Goal: Information Seeking & Learning: Understand process/instructions

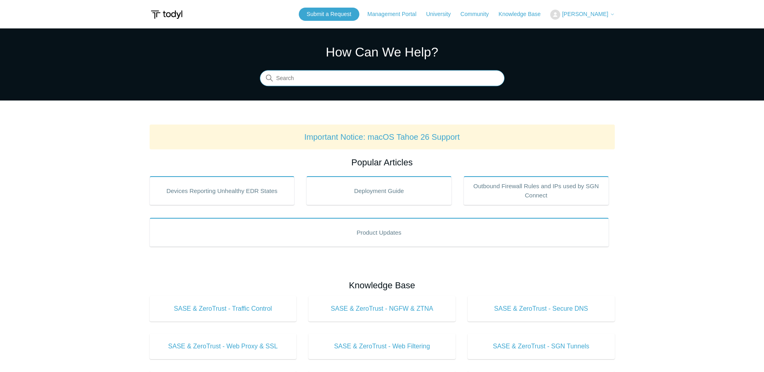
click at [338, 85] on input "Search" at bounding box center [382, 79] width 245 height 16
type input "remove"
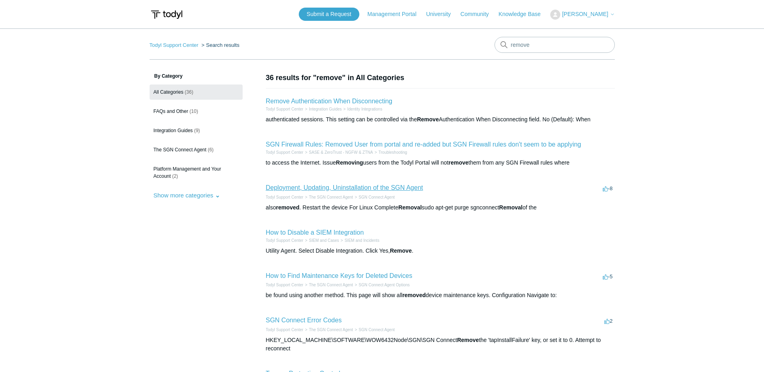
click at [365, 190] on link "Deployment, Updating, Uninstallation of the SGN Agent" at bounding box center [344, 187] width 157 height 7
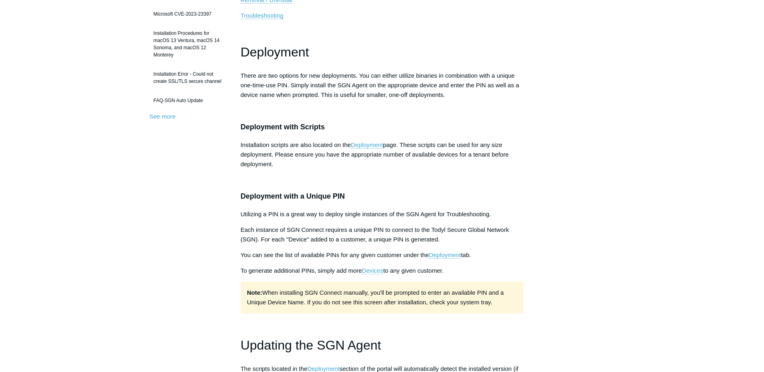
scroll to position [80, 0]
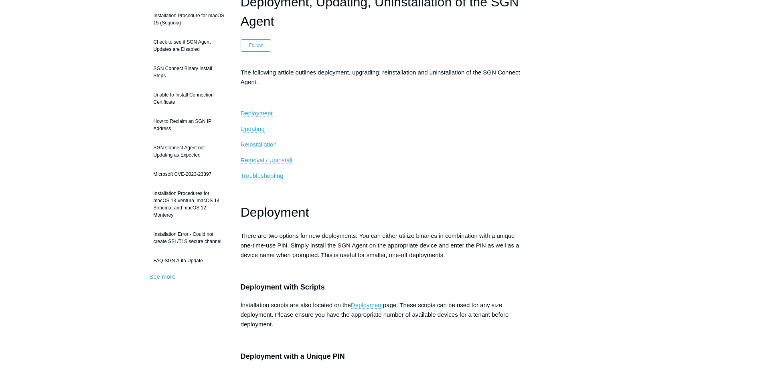
click at [259, 161] on span "Removal / Uninstall" at bounding box center [267, 160] width 52 height 7
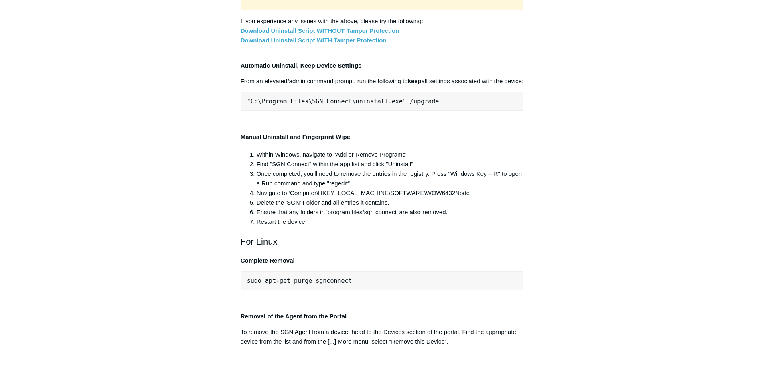
scroll to position [1519, 0]
drag, startPoint x: 323, startPoint y: 182, endPoint x: 508, endPoint y: 190, distance: 185.0
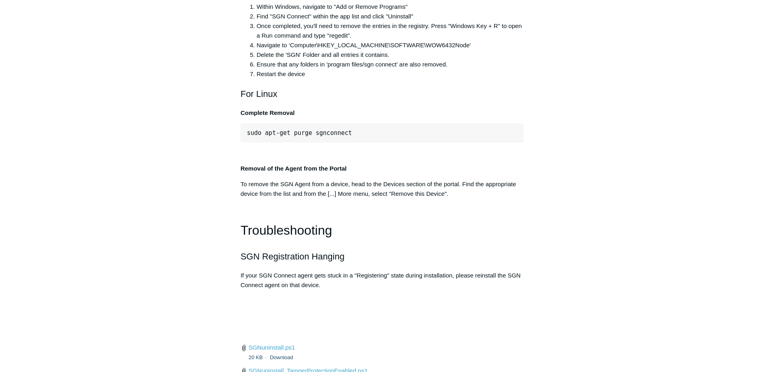
scroll to position [1680, 0]
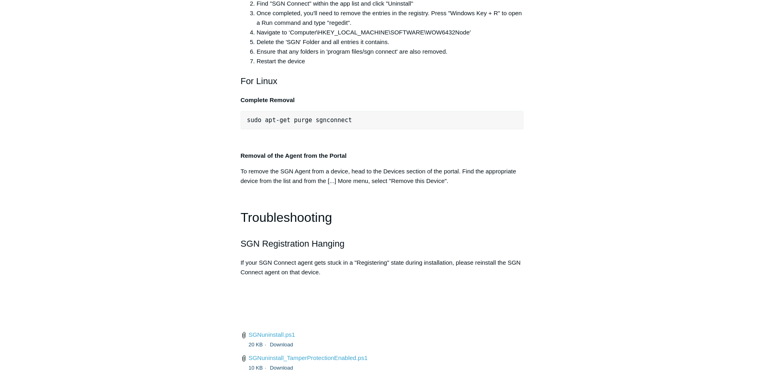
drag, startPoint x: 270, startPoint y: 231, endPoint x: 502, endPoint y: 235, distance: 232.1
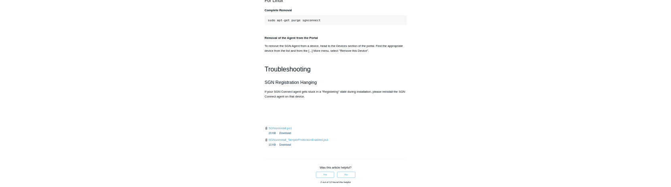
scroll to position [1800, 0]
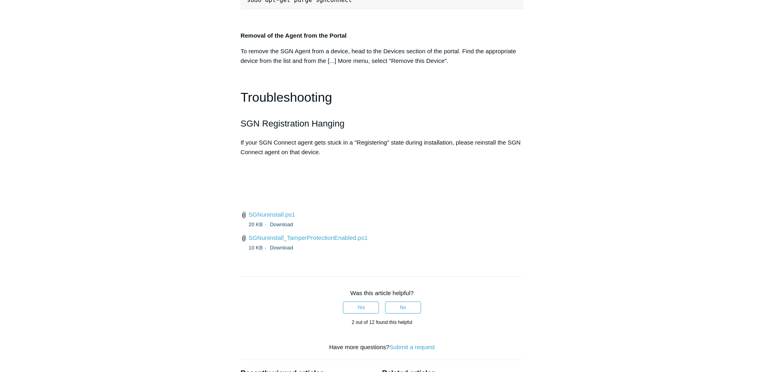
drag, startPoint x: 265, startPoint y: 210, endPoint x: 519, endPoint y: 208, distance: 254.2
